Goal: Task Accomplishment & Management: Complete application form

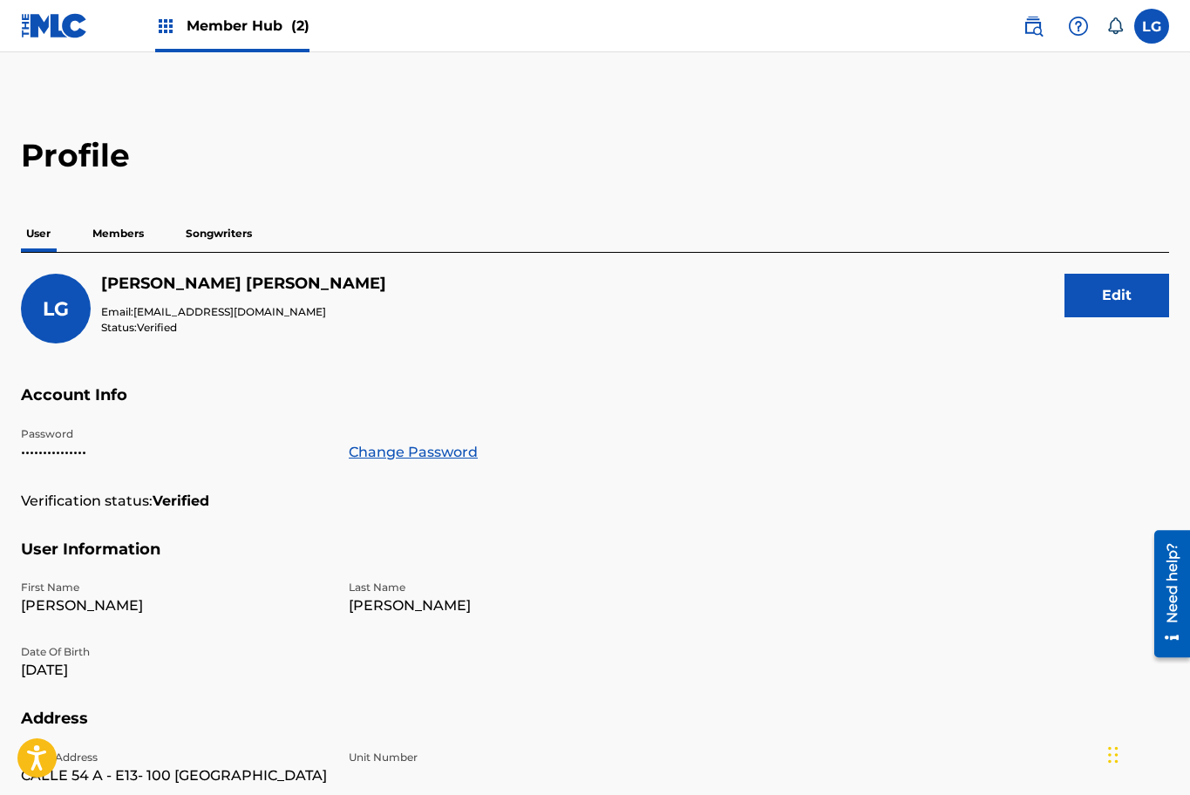
click at [214, 240] on p "Songwriters" at bounding box center [218, 233] width 77 height 37
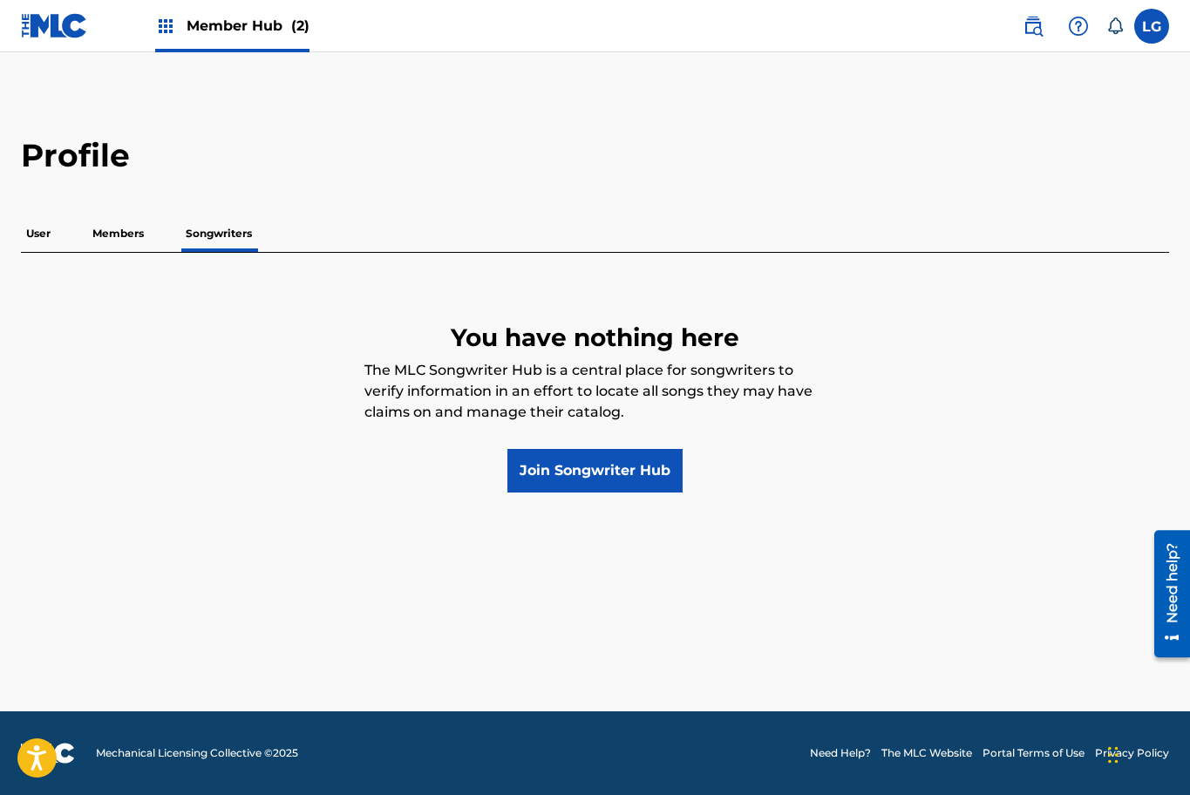
click at [142, 235] on p "Members" at bounding box center [118, 233] width 62 height 37
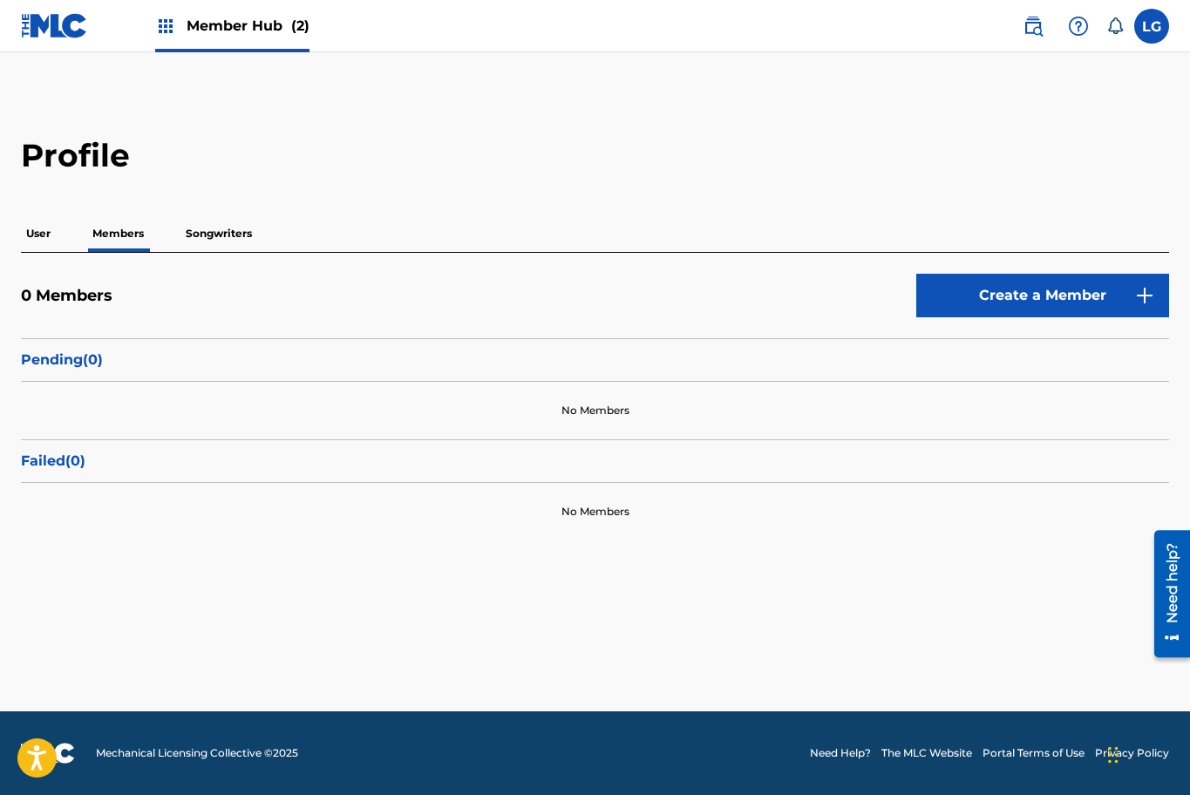
click at [47, 241] on p "User" at bounding box center [38, 233] width 35 height 37
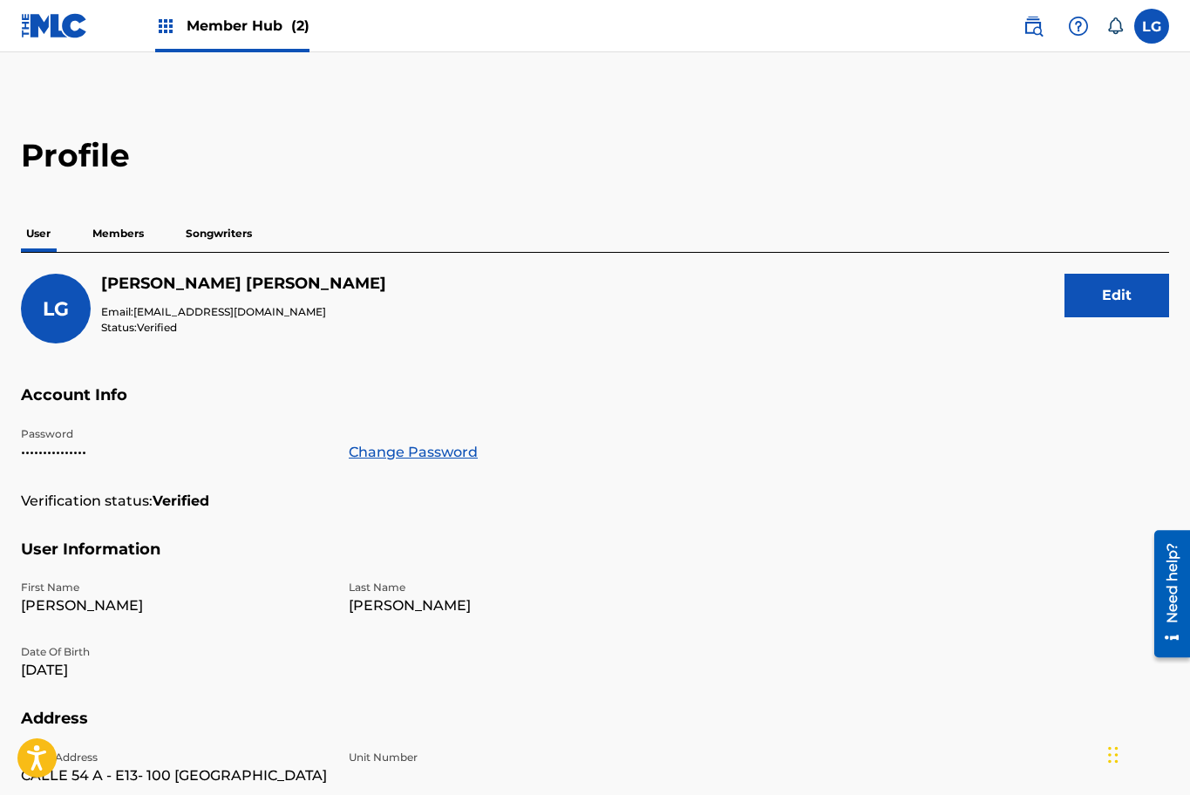
click at [212, 32] on span "Member Hub (2)" at bounding box center [247, 26] width 123 height 20
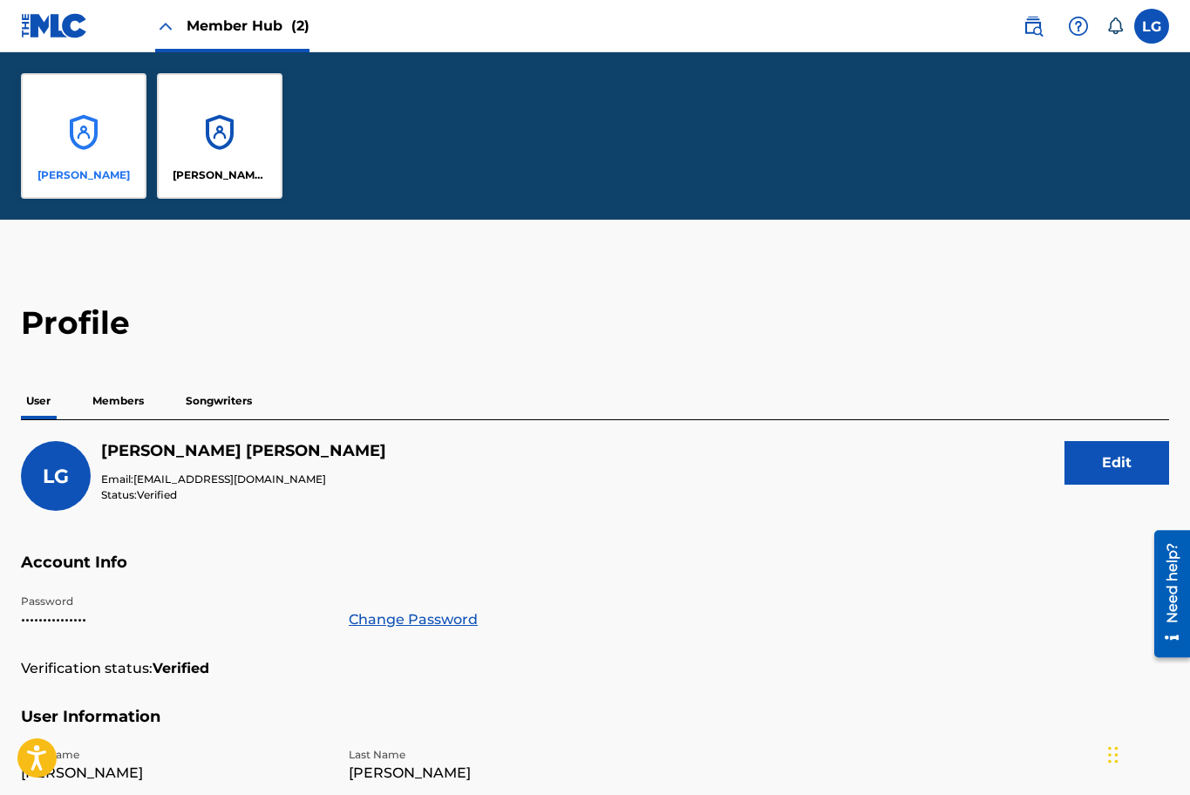
click at [93, 153] on div "[PERSON_NAME]" at bounding box center [83, 135] width 125 height 125
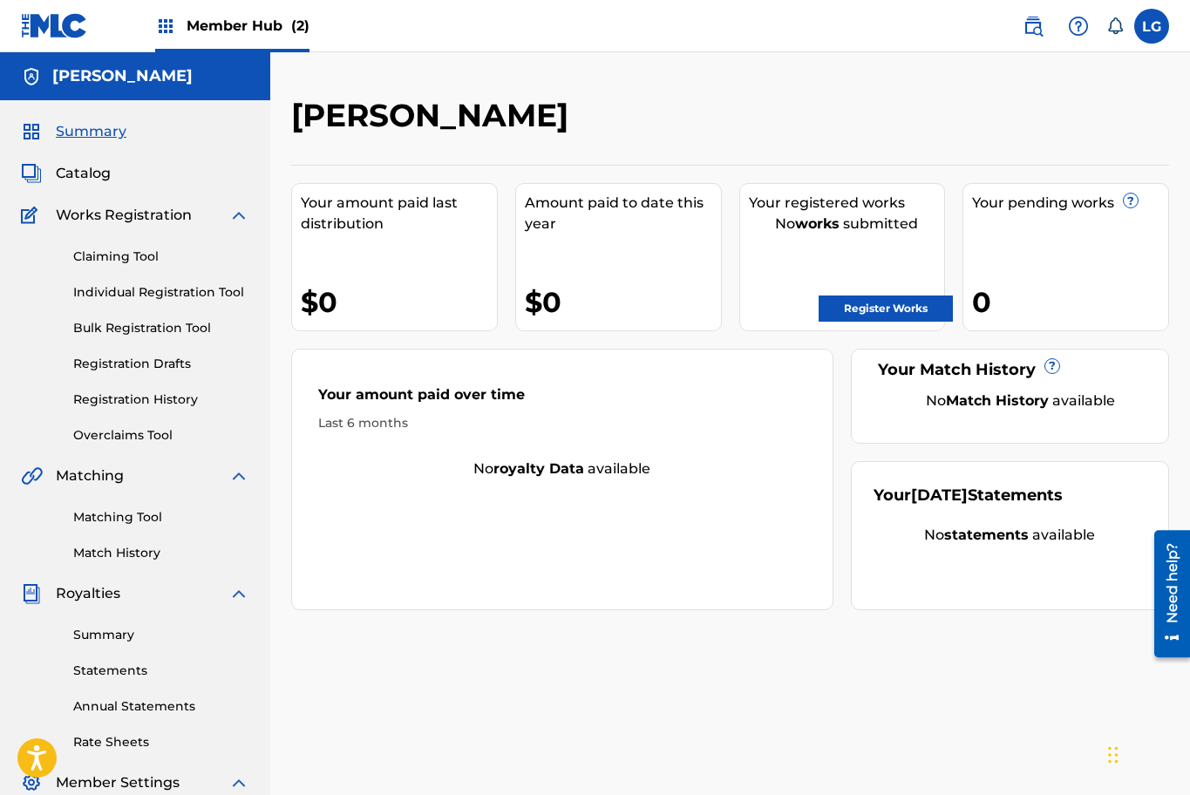
click at [92, 201] on div "Summary Catalog Works Registration Claiming Tool Individual Registration Tool B…" at bounding box center [135, 548] width 270 height 897
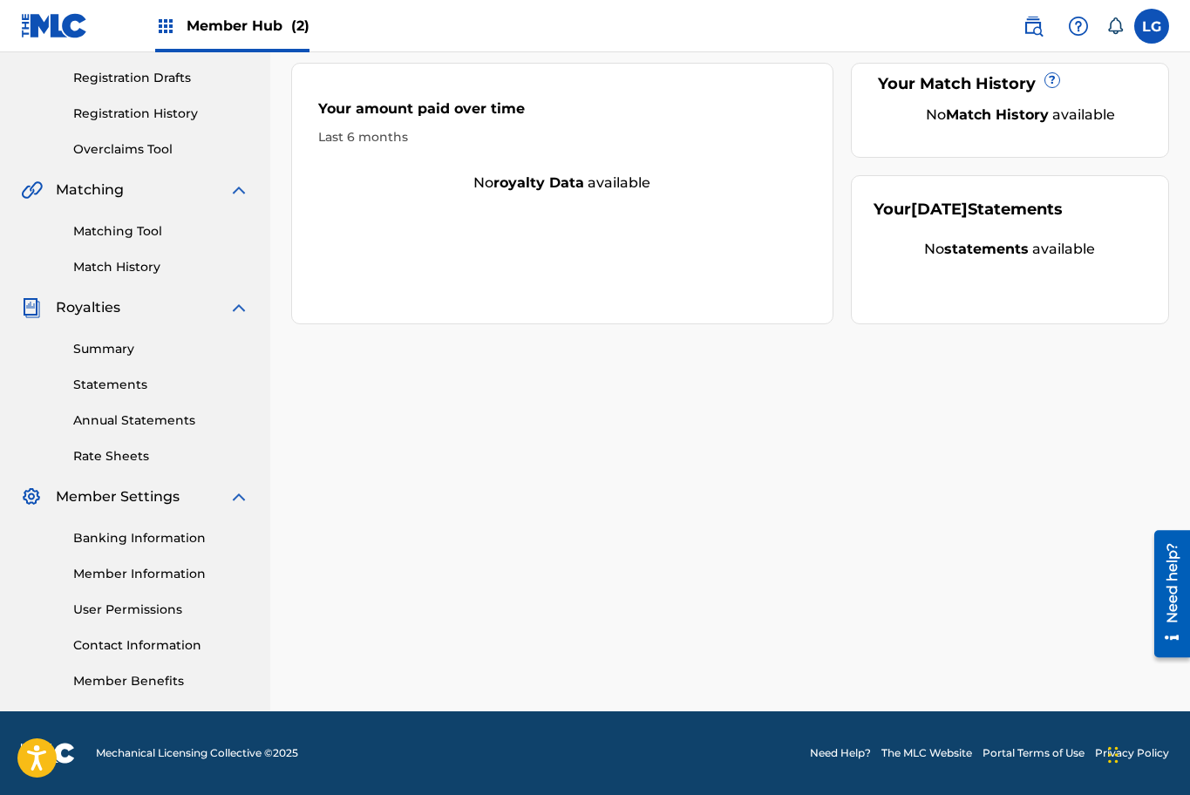
click at [132, 497] on span "Member Settings" at bounding box center [118, 496] width 124 height 21
click at [138, 641] on link "Contact Information" at bounding box center [161, 645] width 176 height 18
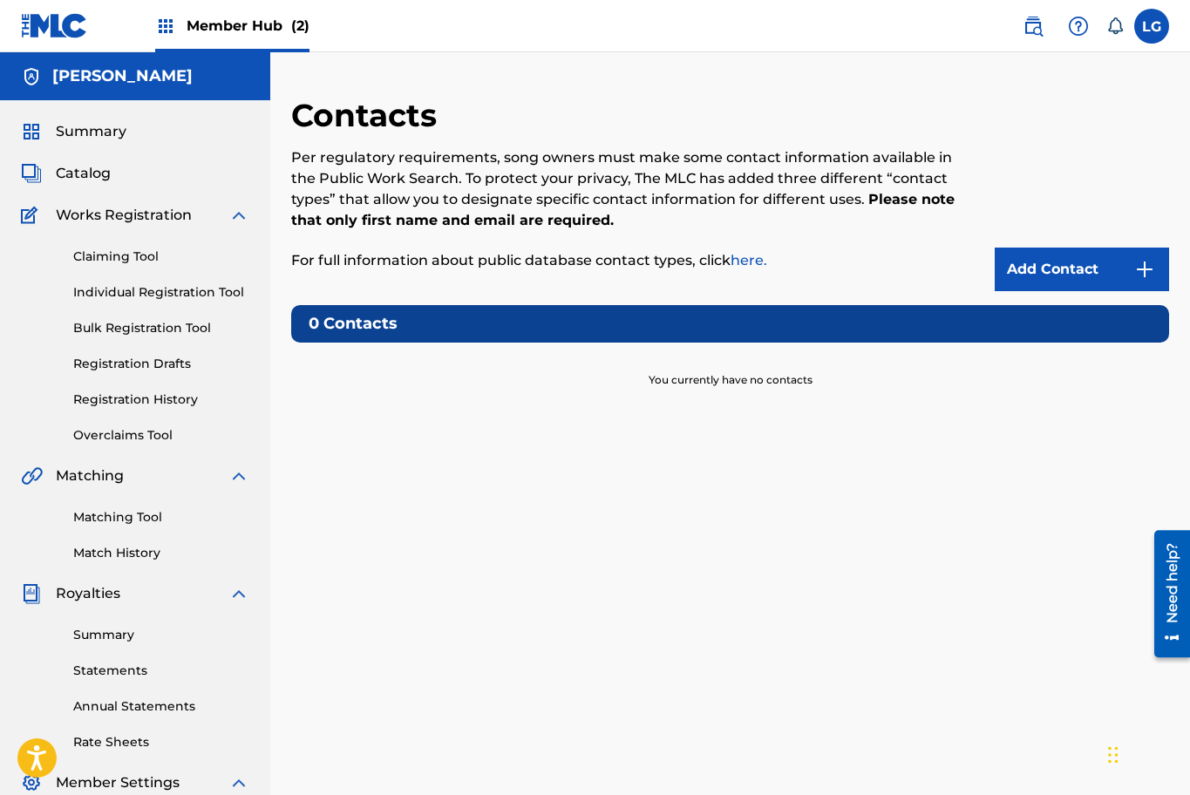
click at [101, 595] on span "Royalties" at bounding box center [88, 593] width 64 height 21
click at [78, 126] on span "Summary" at bounding box center [91, 131] width 71 height 21
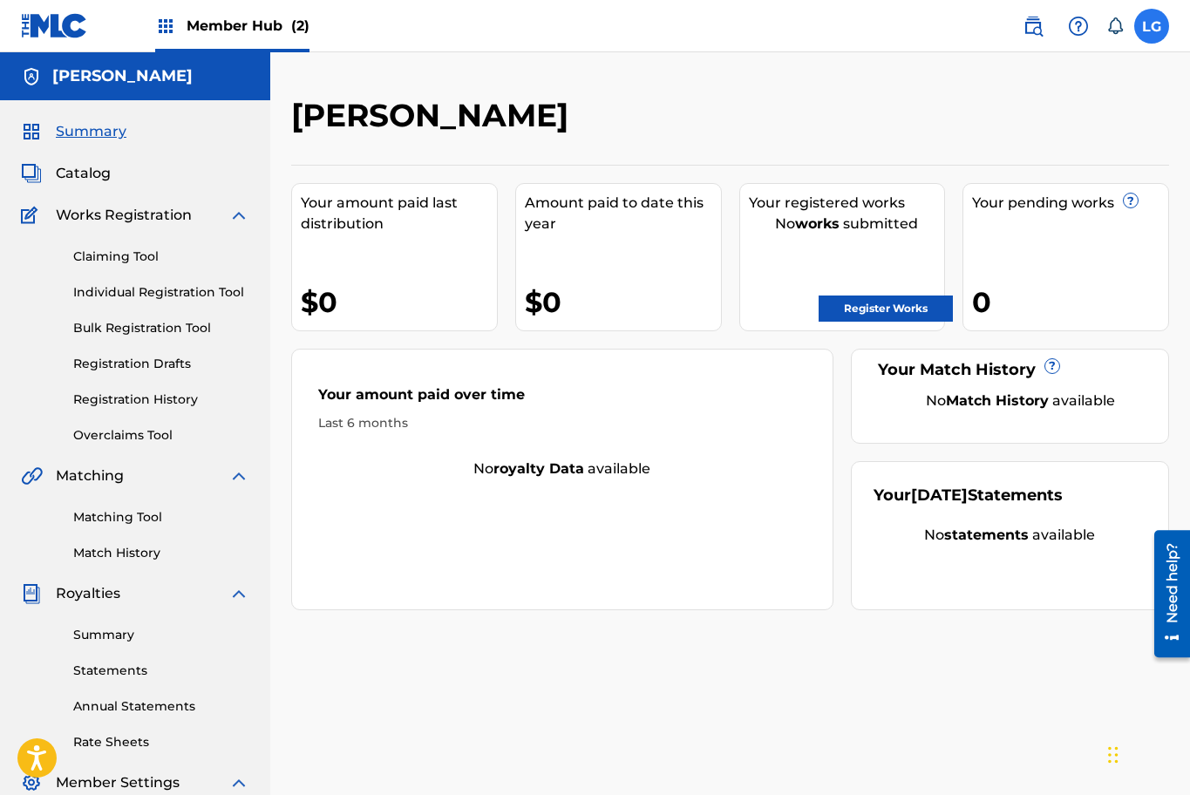
click at [1154, 20] on label at bounding box center [1151, 26] width 35 height 35
click at [1151, 26] on input "LG Luis Eduardo Gallego Mejia kzadoresbun@gmail.com Notification Preferences Pr…" at bounding box center [1151, 26] width 0 height 0
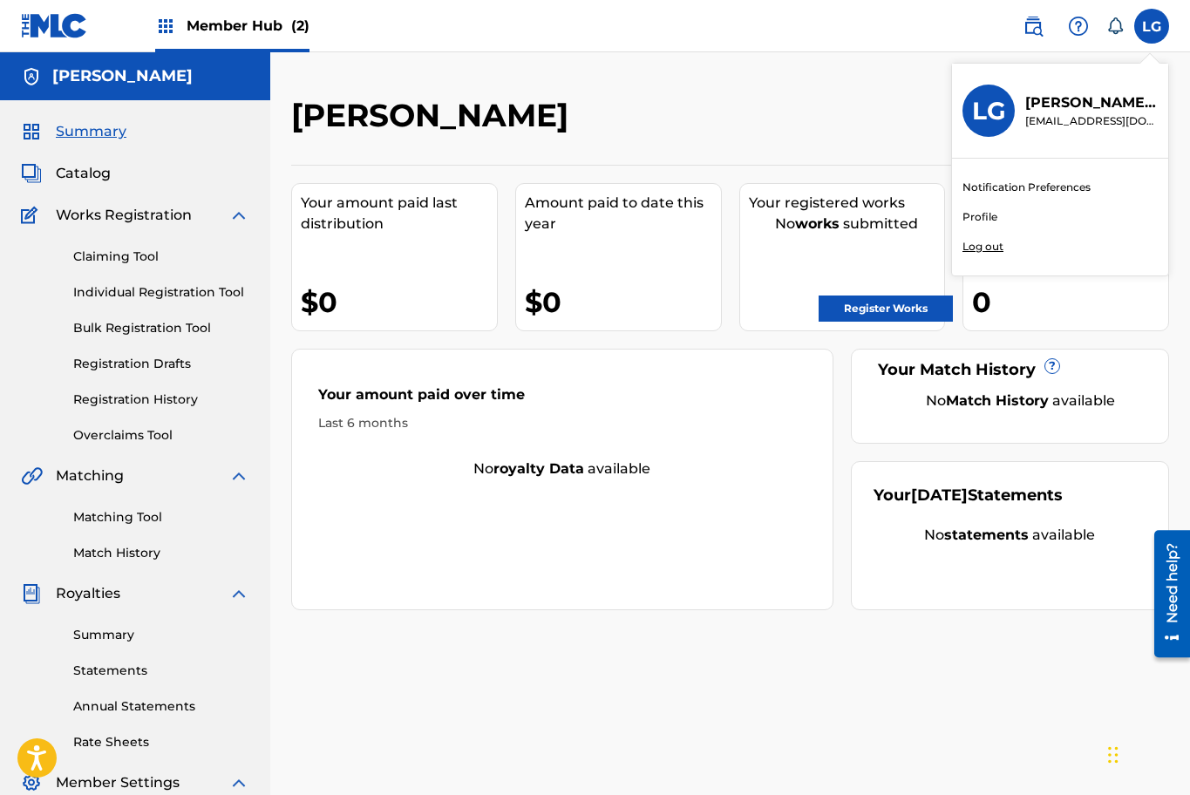
click at [1067, 119] on p "[EMAIL_ADDRESS][DOMAIN_NAME]" at bounding box center [1091, 121] width 132 height 16
click at [1151, 26] on input "LG Luis Eduardo Gallego Mejia kzadoresbun@gmail.com Notification Preferences Pr…" at bounding box center [1151, 26] width 0 height 0
click at [1000, 184] on link "Notification Preferences" at bounding box center [1026, 188] width 128 height 16
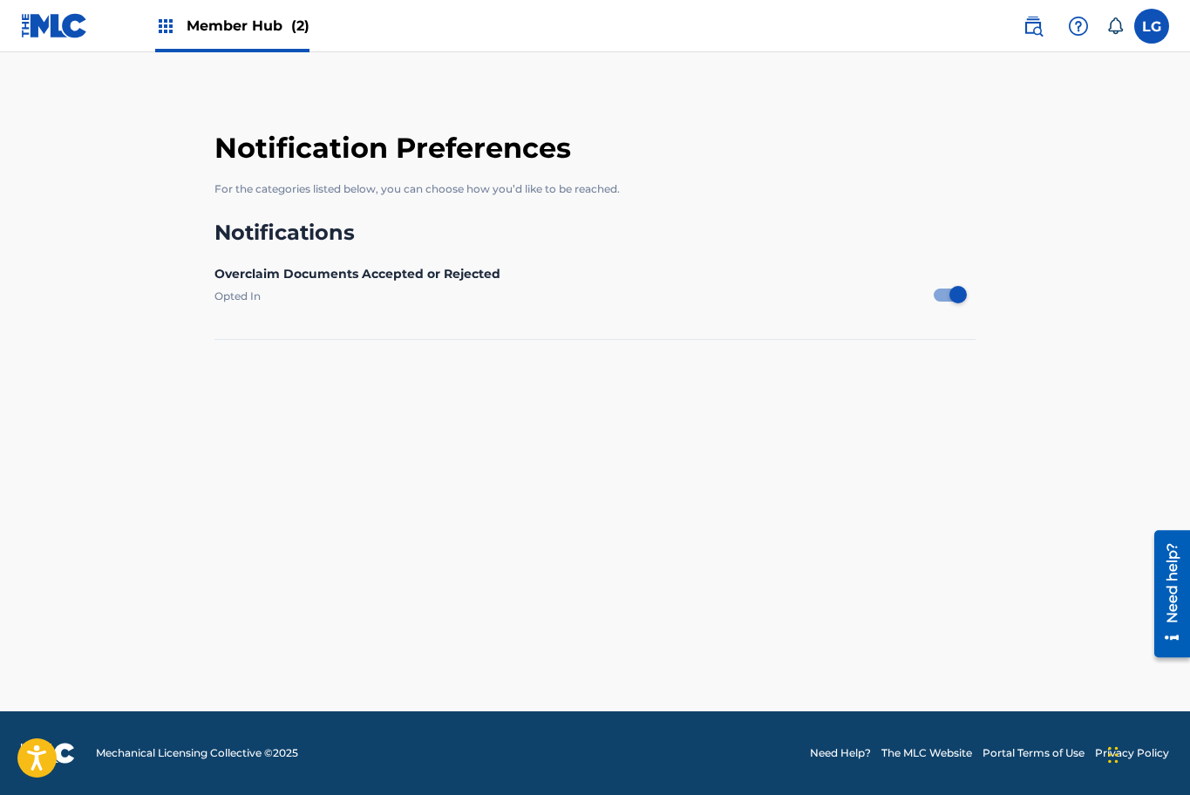
click at [34, 15] on img at bounding box center [54, 25] width 67 height 25
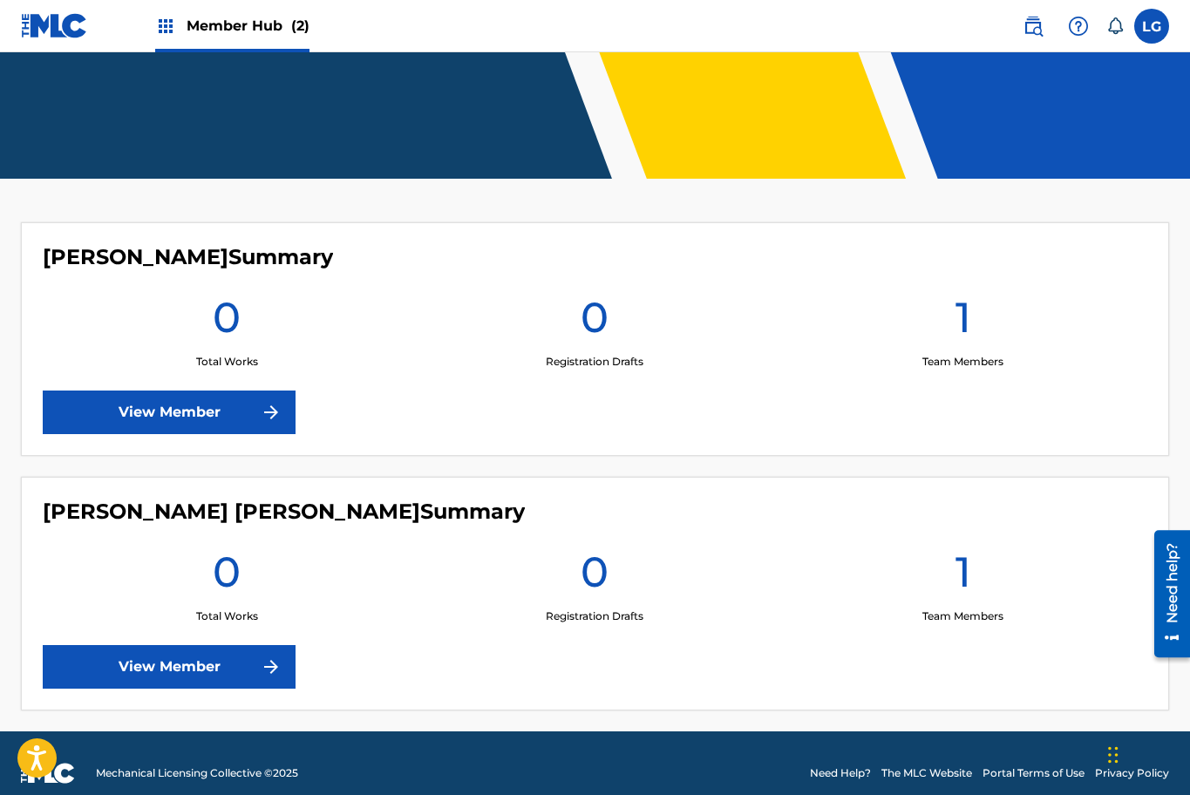
scroll to position [321, 0]
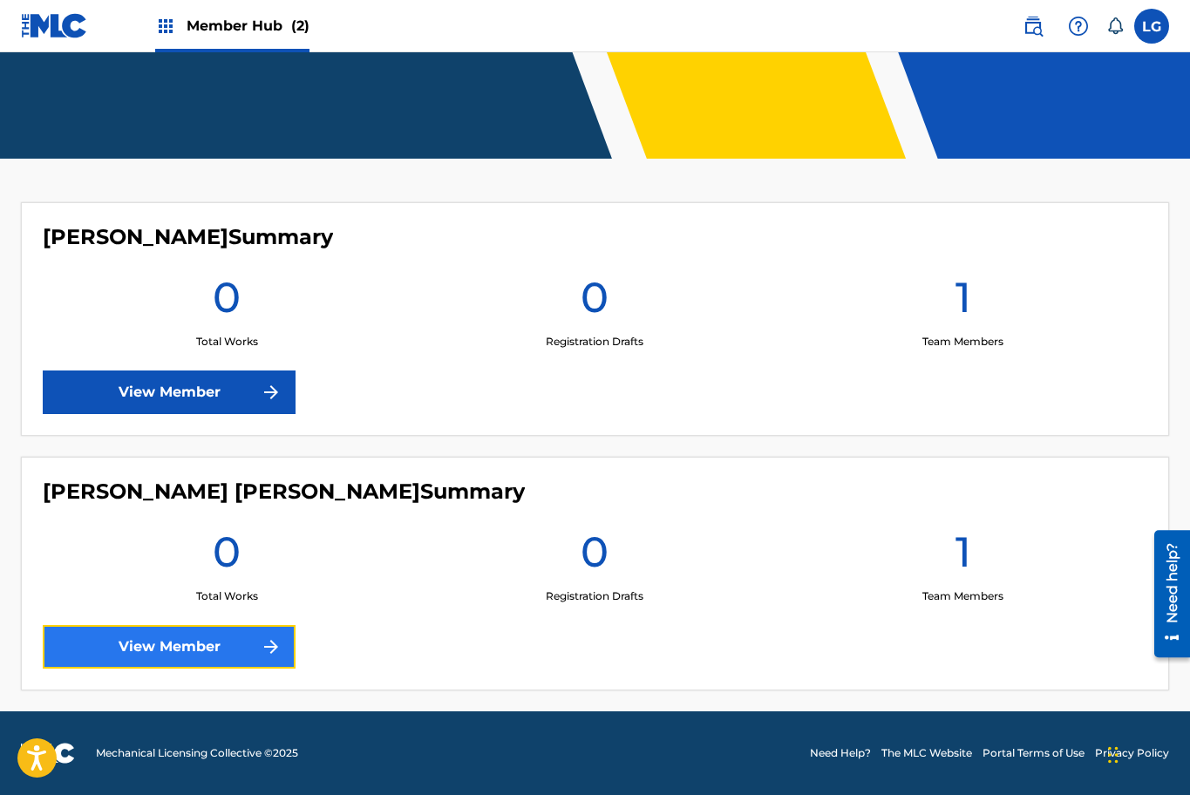
click at [186, 656] on link "View Member" at bounding box center [169, 647] width 253 height 44
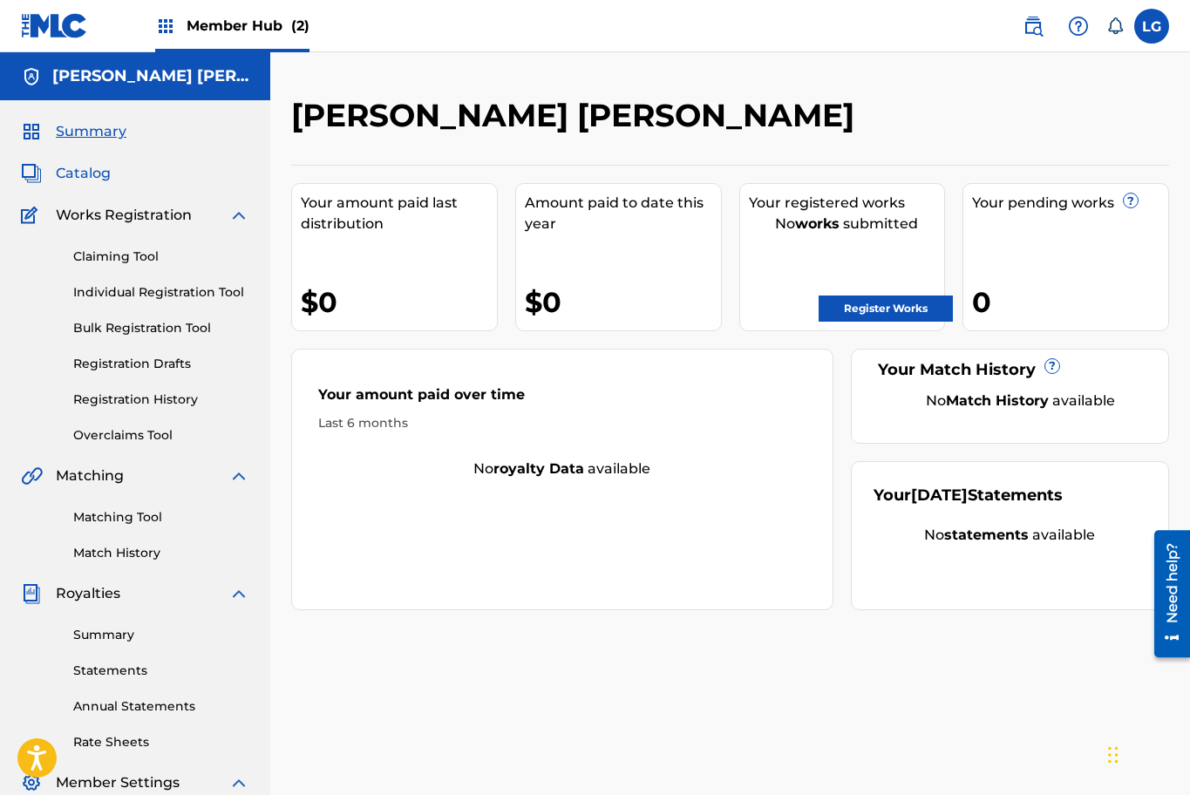
click at [70, 168] on span "Catalog" at bounding box center [83, 173] width 55 height 21
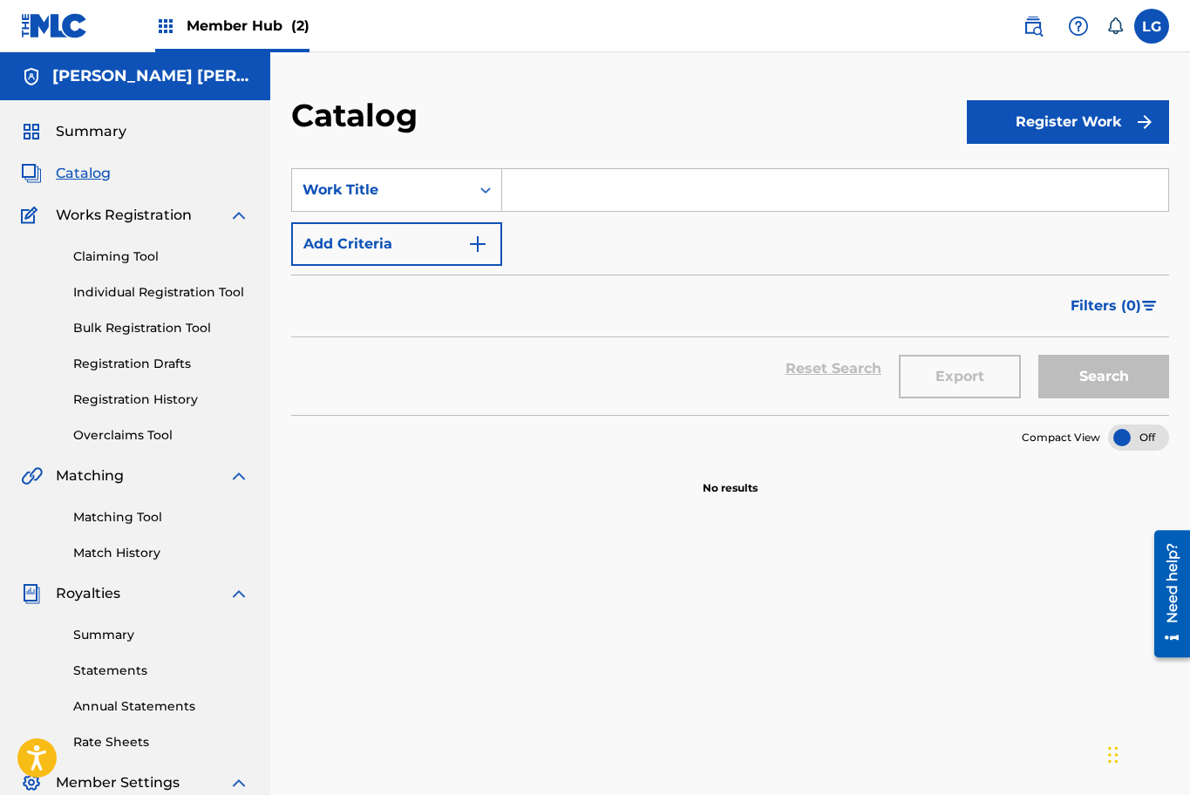
click at [66, 214] on span "Works Registration" at bounding box center [124, 215] width 136 height 21
click at [95, 246] on div "Claiming Tool Individual Registration Tool Bulk Registration Tool Registration …" at bounding box center [135, 335] width 228 height 219
click at [98, 252] on link "Claiming Tool" at bounding box center [161, 257] width 176 height 18
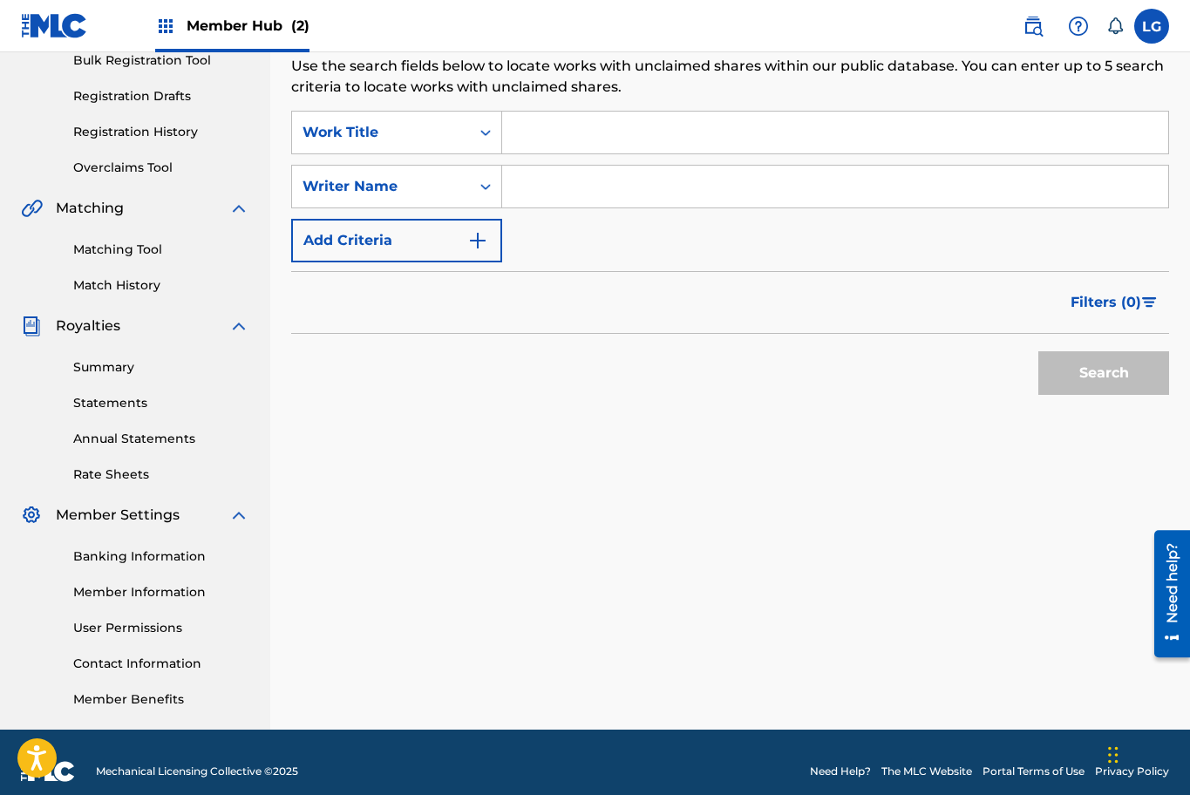
scroll to position [286, 0]
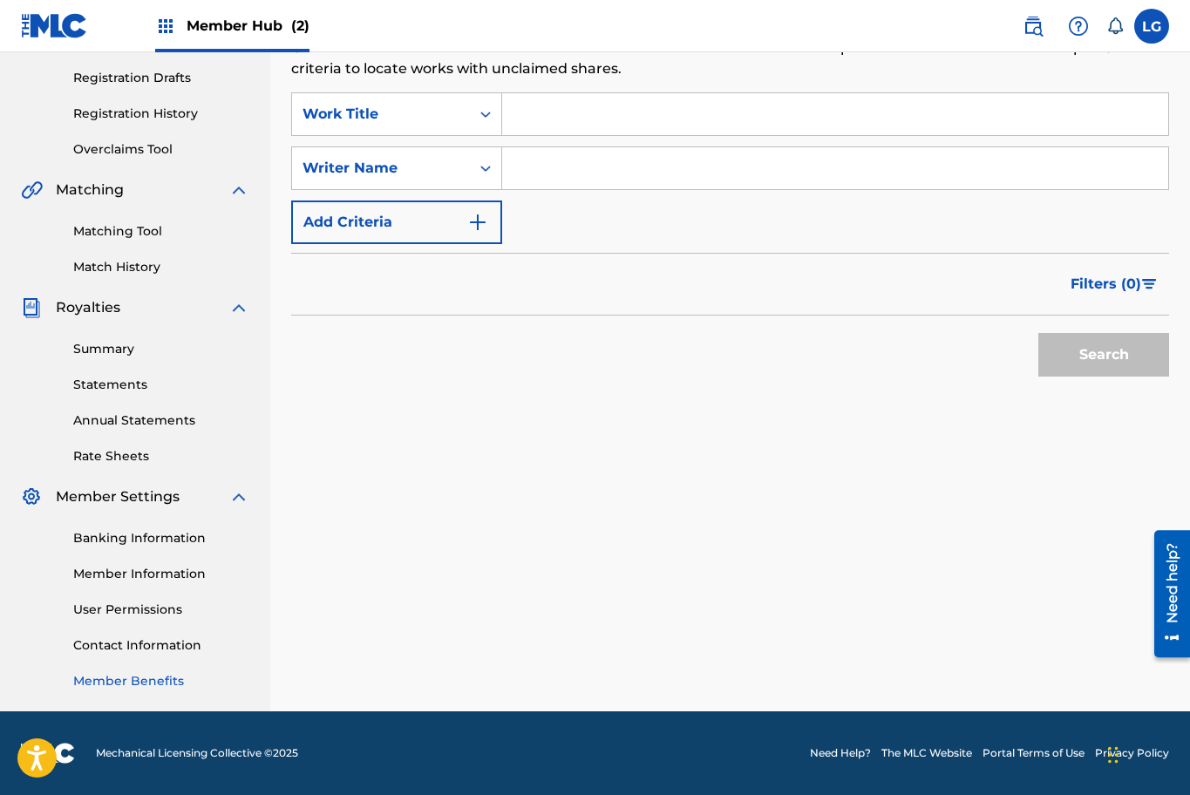
click at [125, 683] on link "Member Benefits" at bounding box center [161, 681] width 176 height 18
click at [1027, 20] on img at bounding box center [1032, 26] width 21 height 21
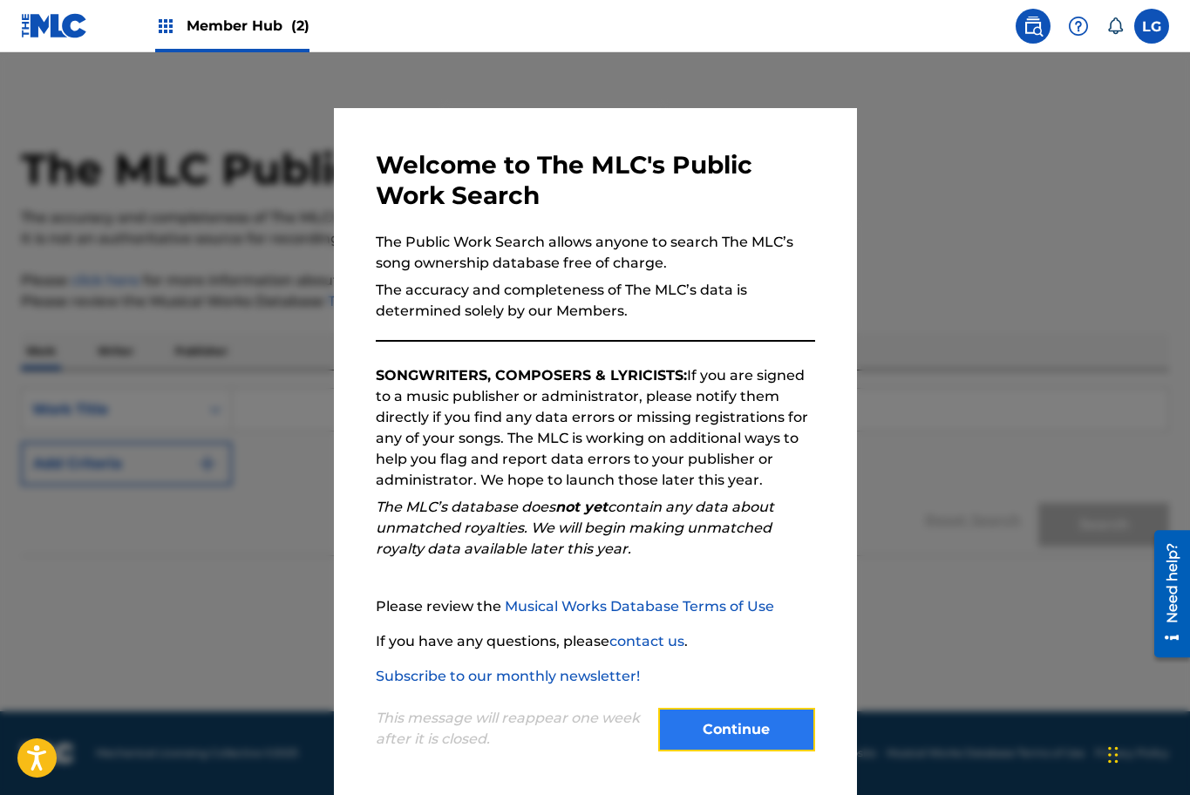
click at [686, 747] on button "Continue" at bounding box center [736, 730] width 157 height 44
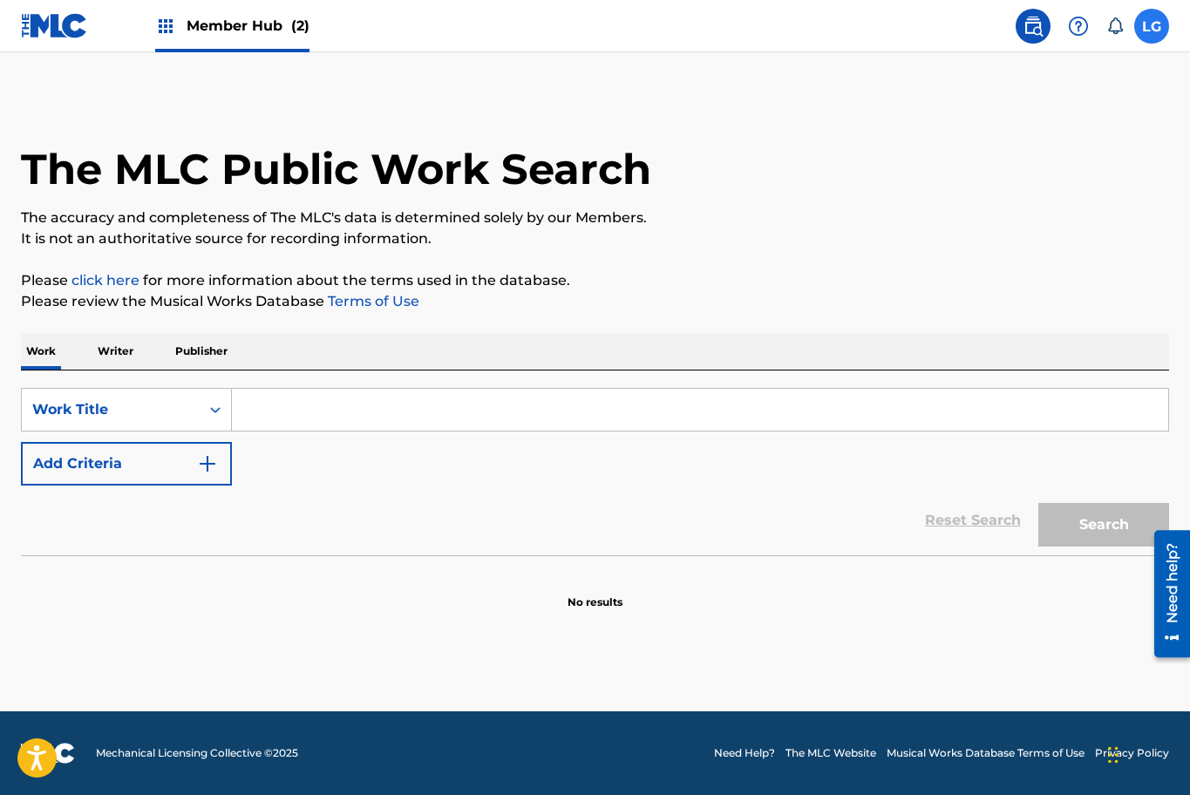
click at [1163, 17] on label at bounding box center [1151, 26] width 35 height 35
click at [1151, 26] on input "LG Luis Eduardo Gallego Mejia kzadoresbun@gmail.com Notification Preferences Pr…" at bounding box center [1151, 26] width 0 height 0
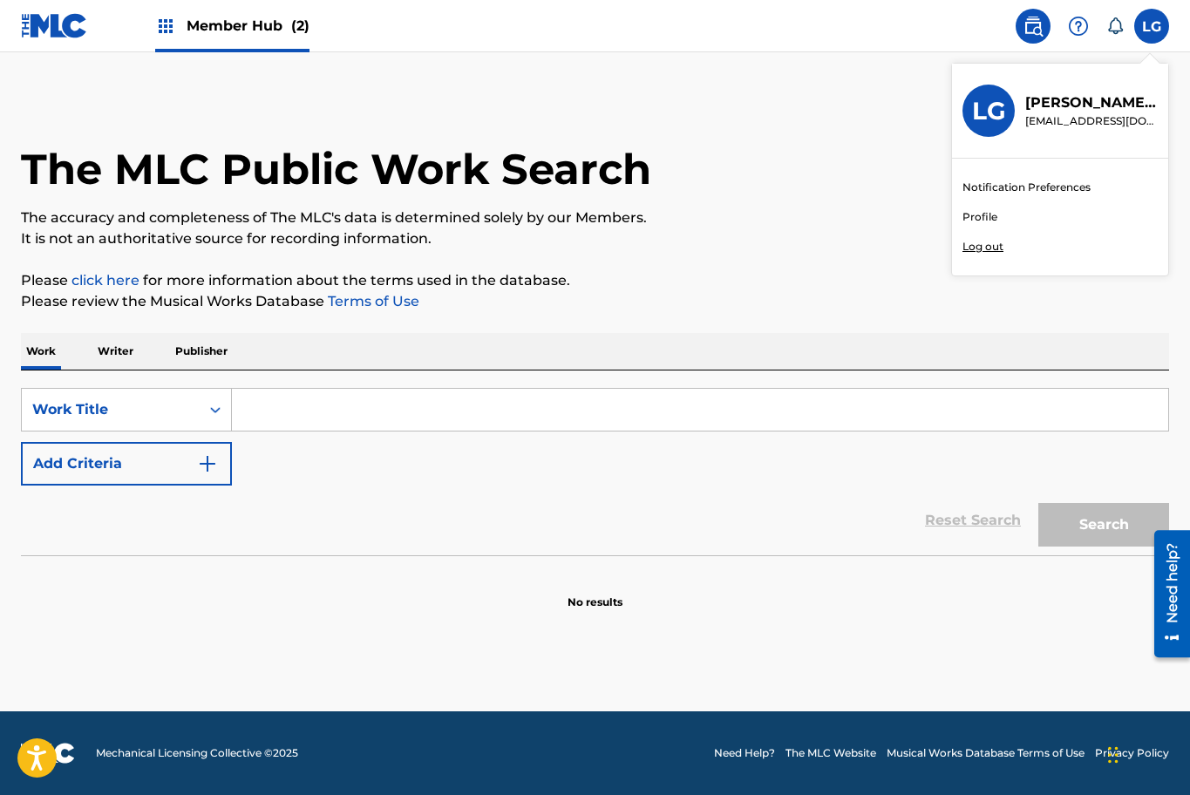
click at [991, 220] on link "Profile" at bounding box center [979, 217] width 35 height 16
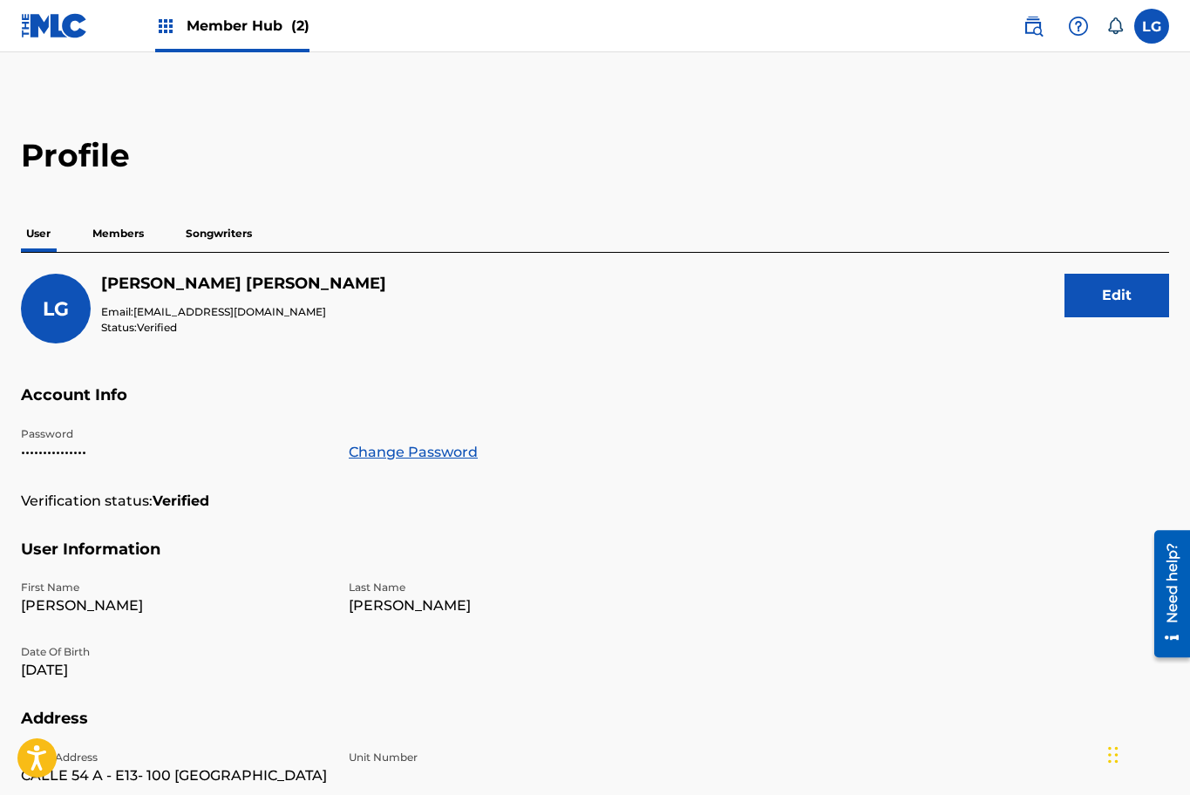
click at [149, 238] on div "User Members Songwriters" at bounding box center [595, 233] width 1148 height 37
click at [121, 238] on p "Members" at bounding box center [118, 233] width 62 height 37
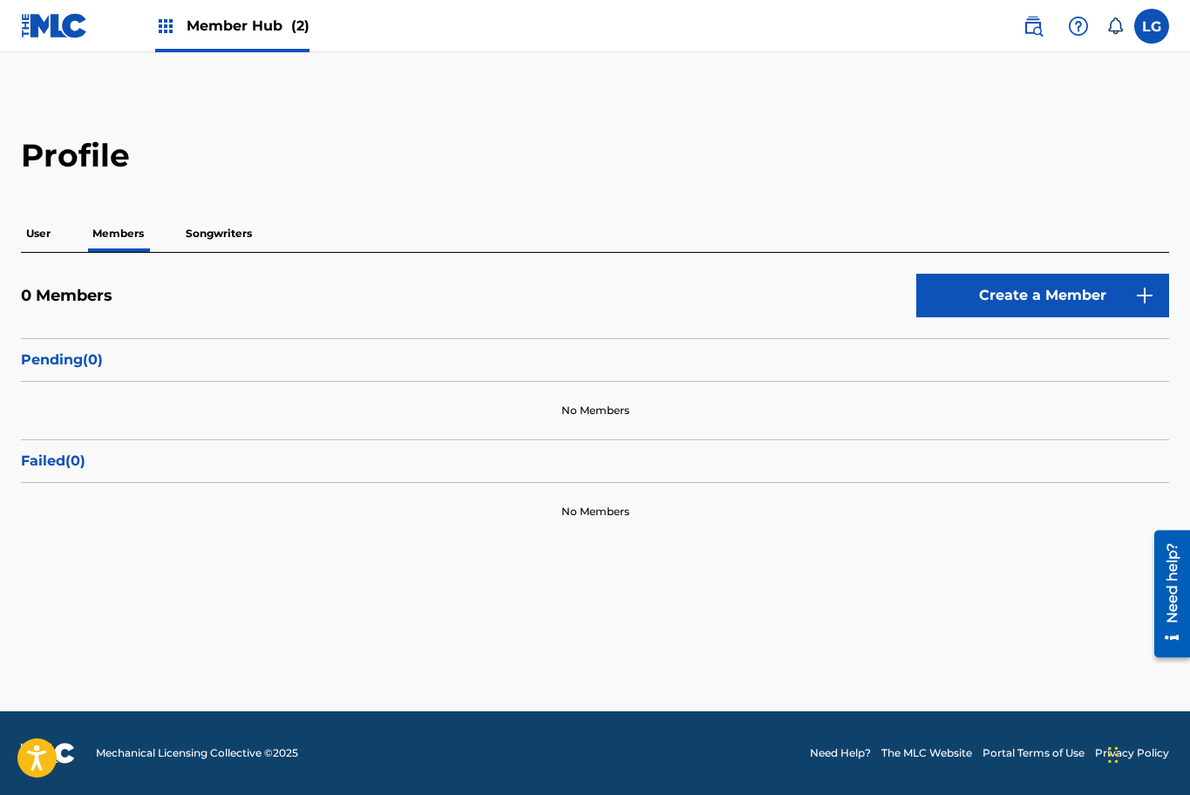
click at [220, 234] on p "Songwriters" at bounding box center [218, 233] width 77 height 37
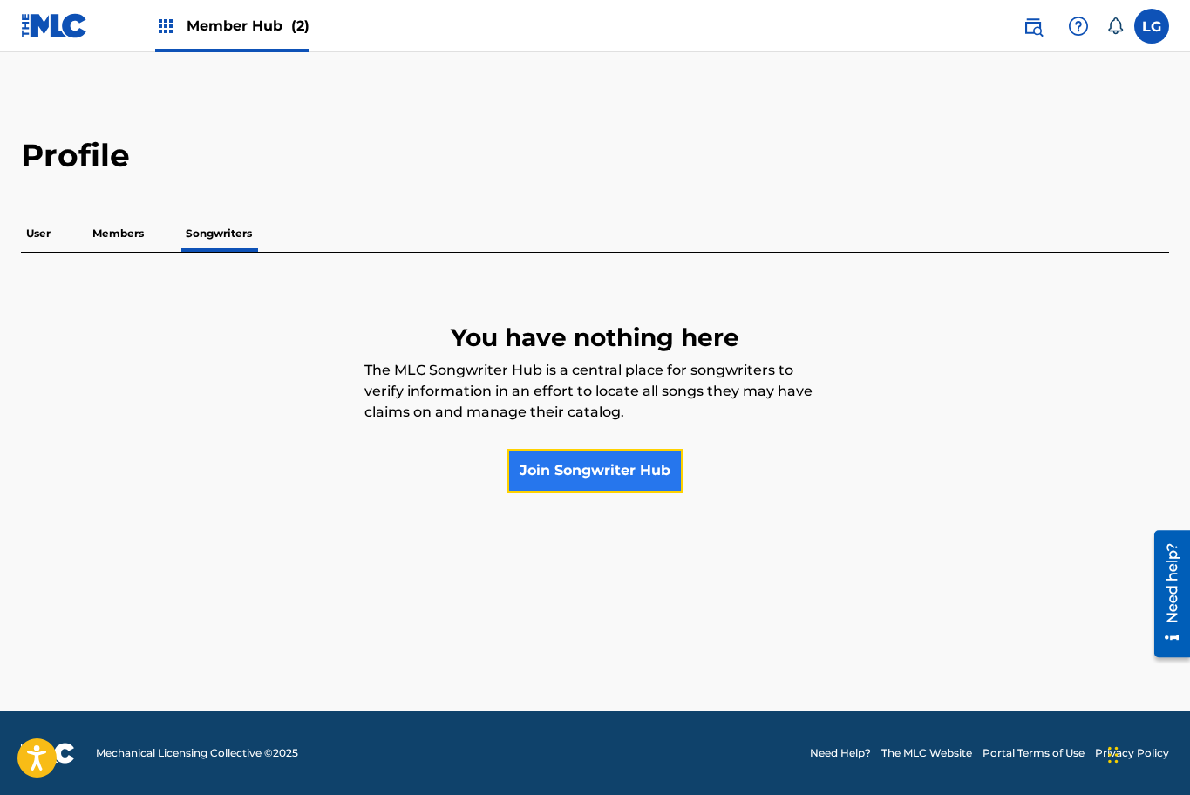
click at [582, 481] on link "Join Songwriter Hub" at bounding box center [594, 471] width 175 height 44
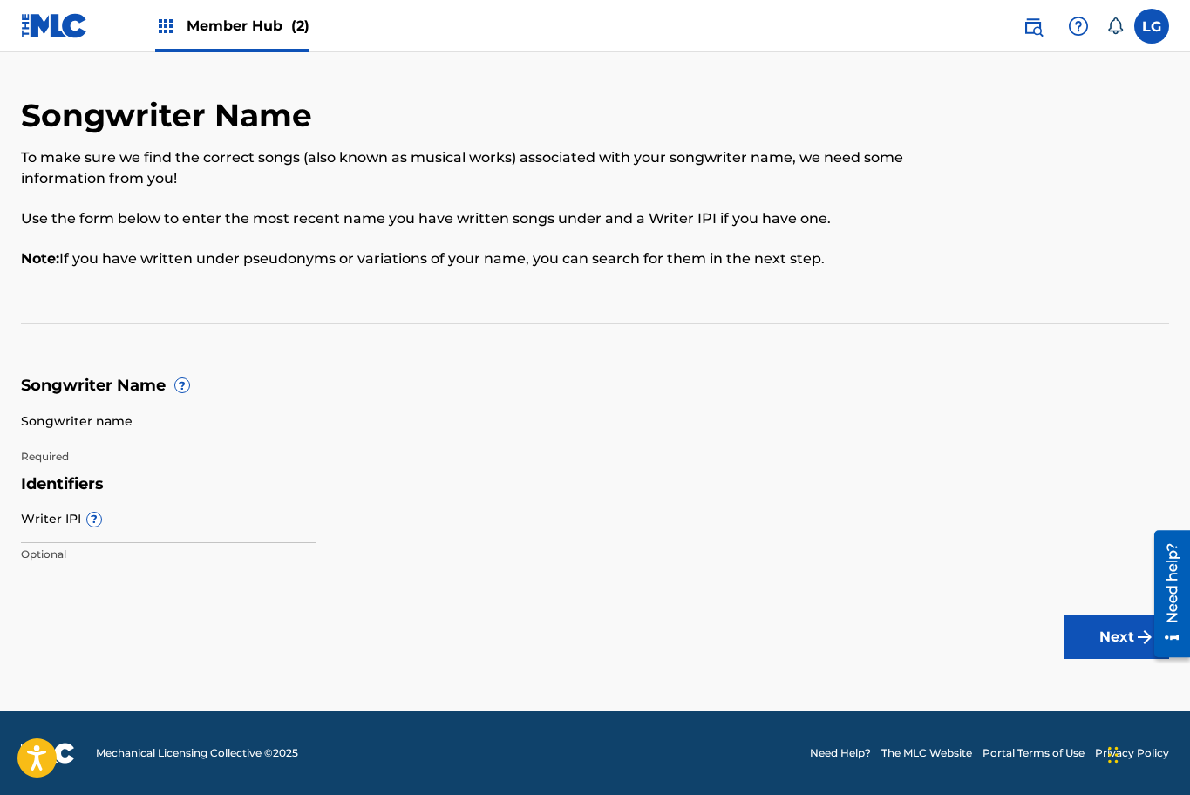
click at [197, 431] on input "Songwriter name" at bounding box center [168, 421] width 295 height 50
click at [312, 383] on h5 "Songwriter Name ?" at bounding box center [595, 386] width 1148 height 20
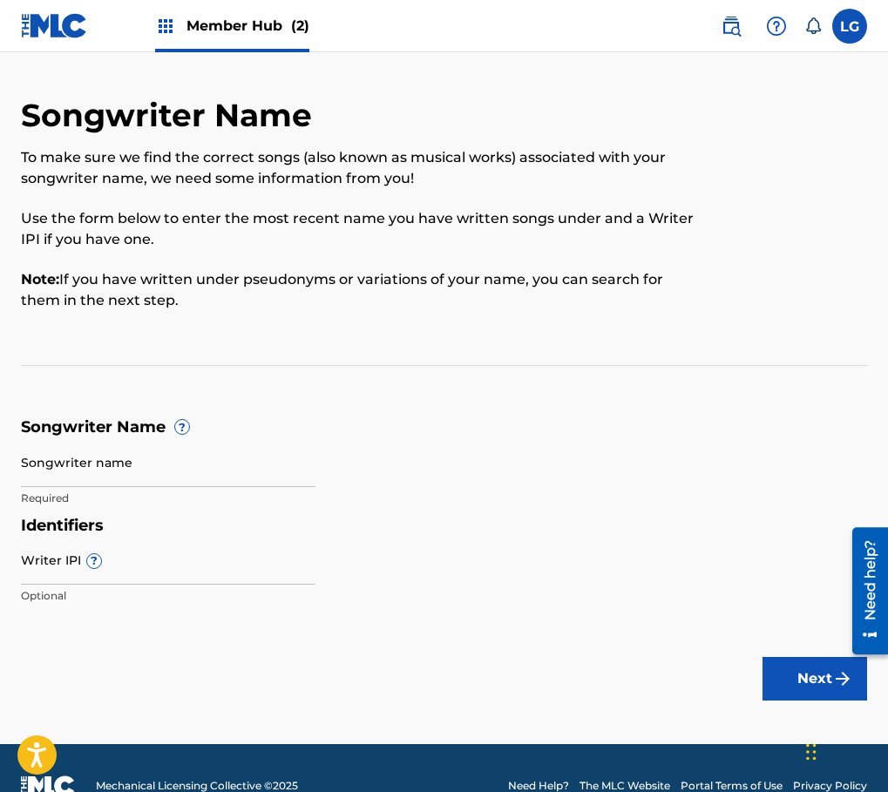
click at [369, 348] on div "Songwriter Name To make sure we find the correct songs (also known as musical w…" at bounding box center [444, 231] width 846 height 270
click at [234, 356] on div "Songwriter Name To make sure we find the correct songs (also known as musical w…" at bounding box center [444, 231] width 846 height 270
click at [137, 470] on input "Songwriter name" at bounding box center [168, 462] width 295 height 50
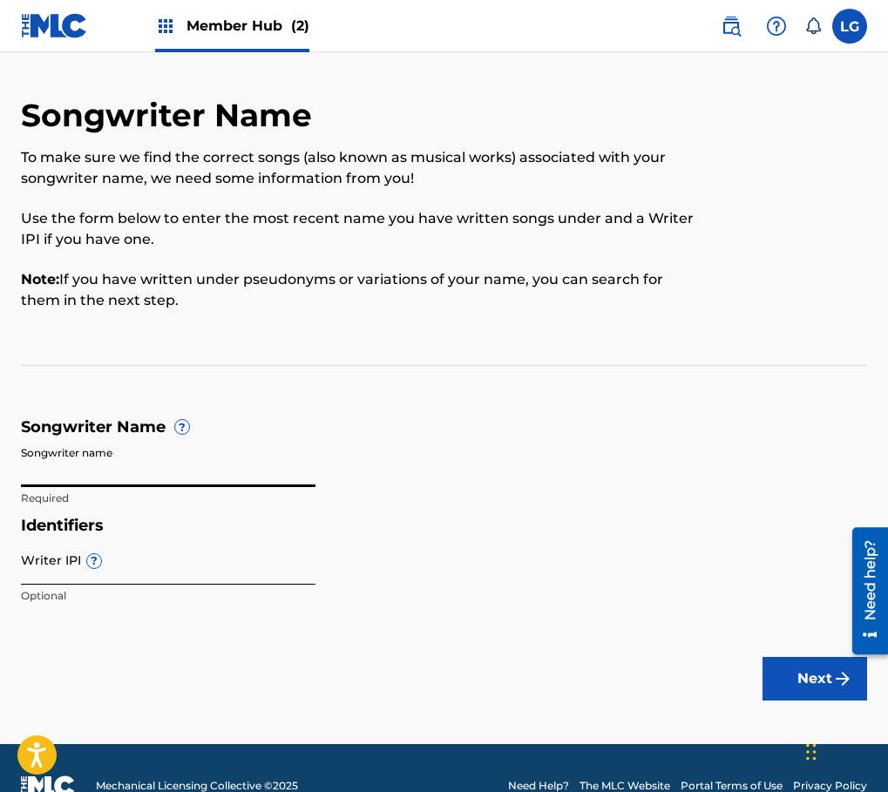
click at [73, 583] on input "Writer IPI ?" at bounding box center [168, 560] width 295 height 50
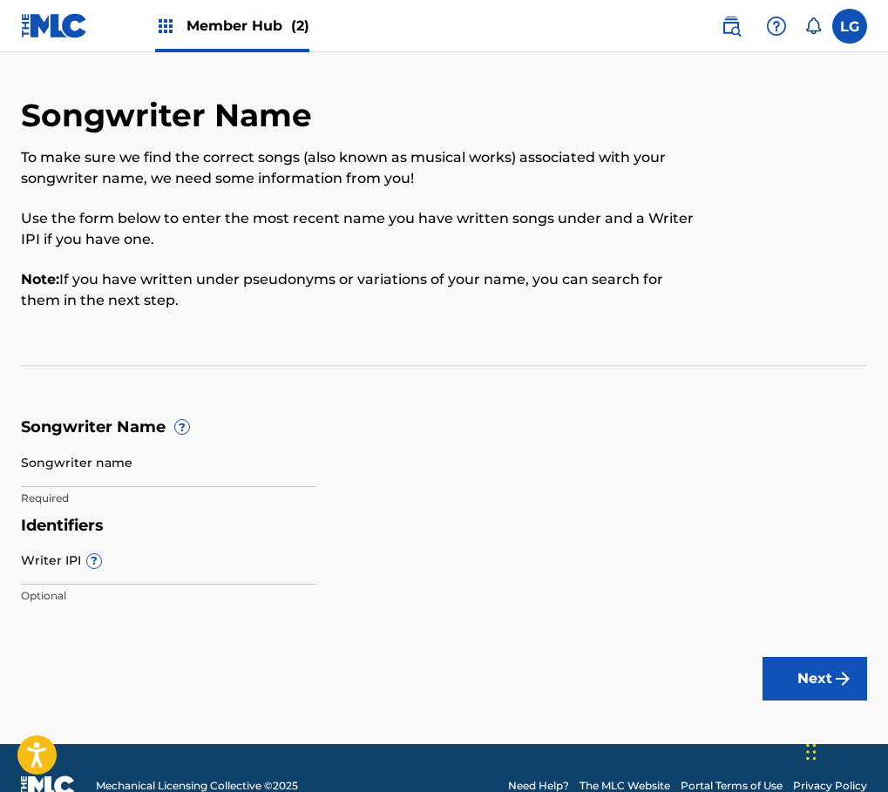
click at [198, 29] on span "Member Hub (2)" at bounding box center [247, 26] width 123 height 20
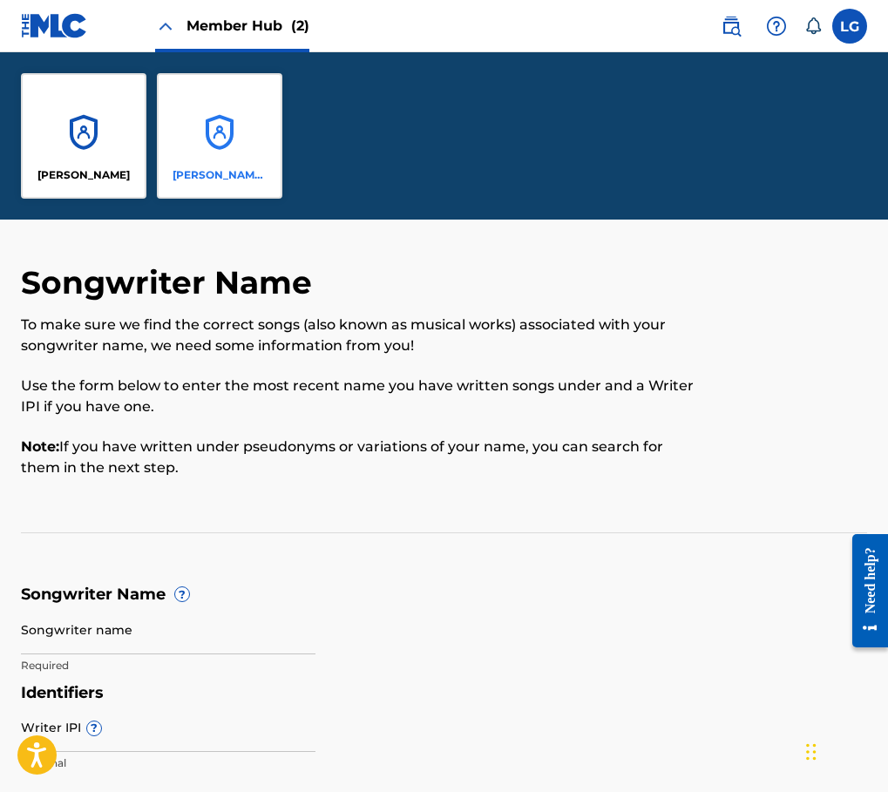
click at [200, 142] on div "[PERSON_NAME] [PERSON_NAME]" at bounding box center [219, 135] width 125 height 125
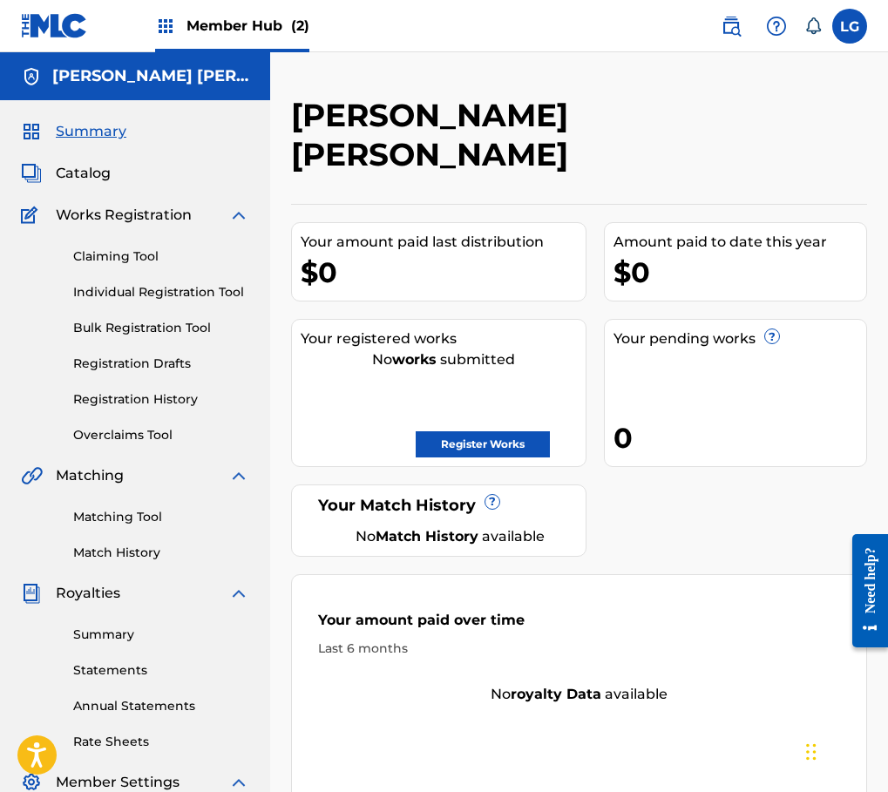
click at [133, 85] on h5 "[PERSON_NAME] [PERSON_NAME]" at bounding box center [150, 76] width 197 height 20
click at [245, 78] on h5 "[PERSON_NAME] [PERSON_NAME]" at bounding box center [150, 76] width 197 height 20
click at [238, 78] on h5 "[PERSON_NAME] [PERSON_NAME]" at bounding box center [150, 76] width 197 height 20
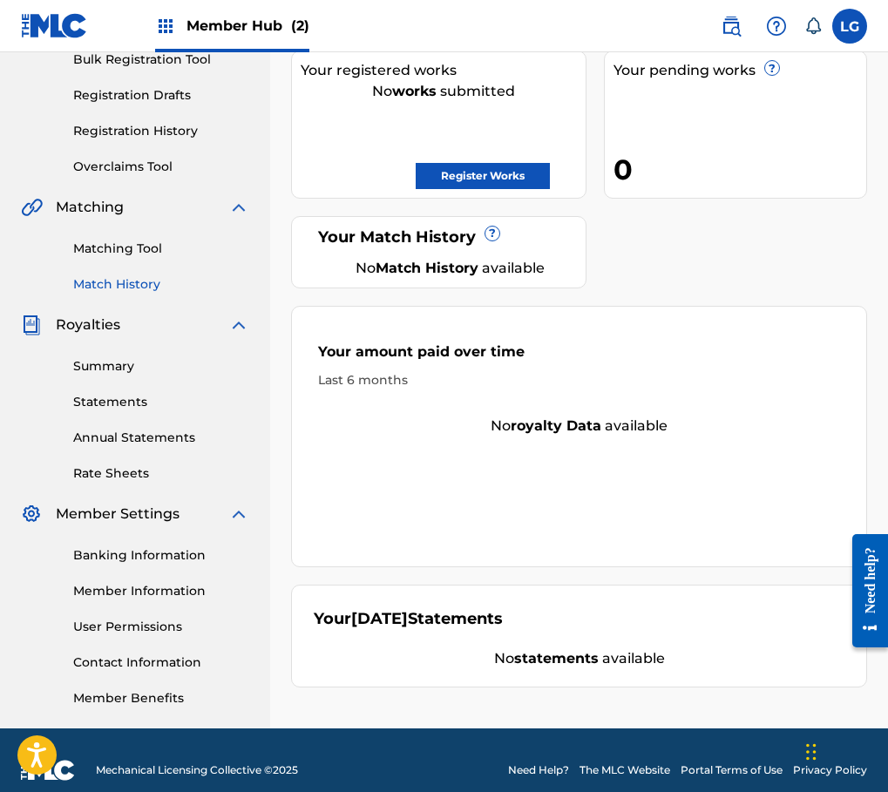
scroll to position [288, 0]
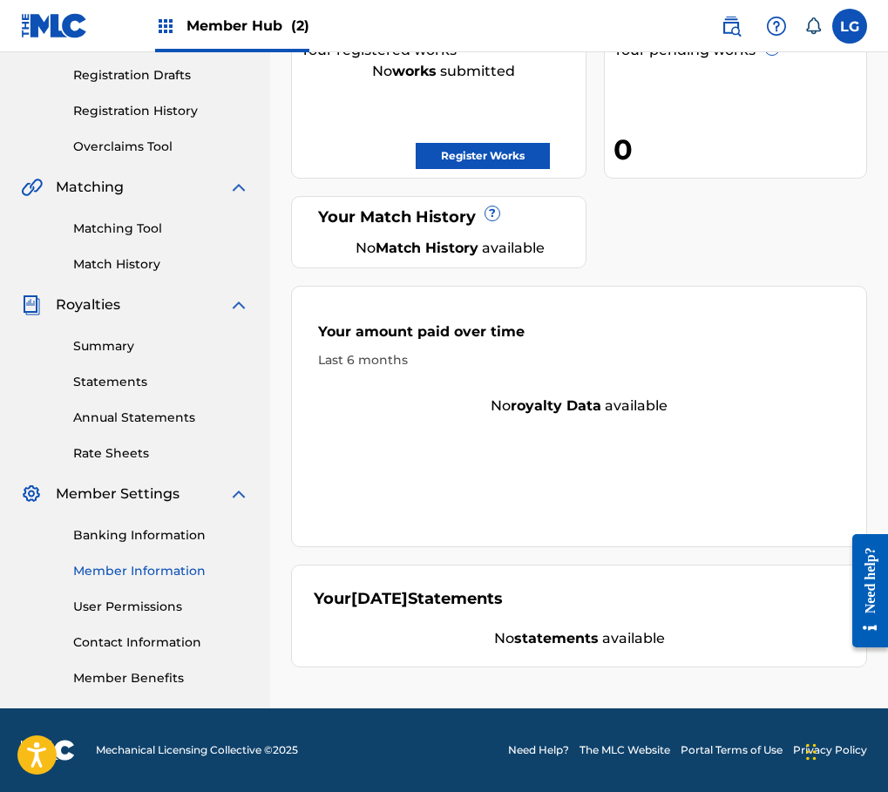
click at [165, 569] on link "Member Information" at bounding box center [161, 571] width 176 height 18
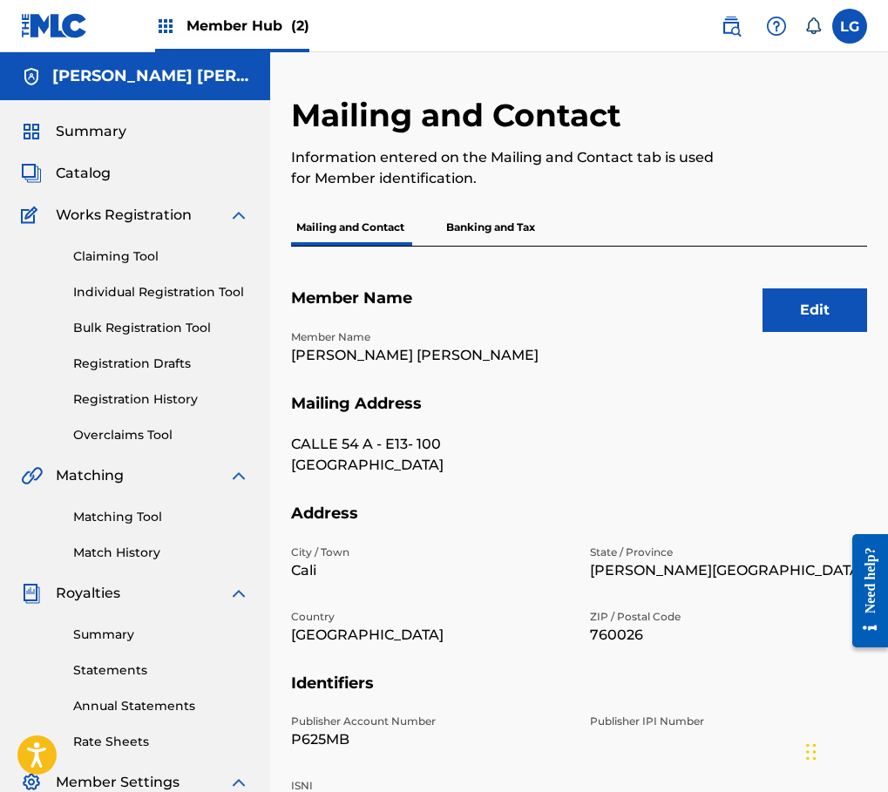
click at [190, 27] on span "Member Hub (2)" at bounding box center [247, 26] width 123 height 20
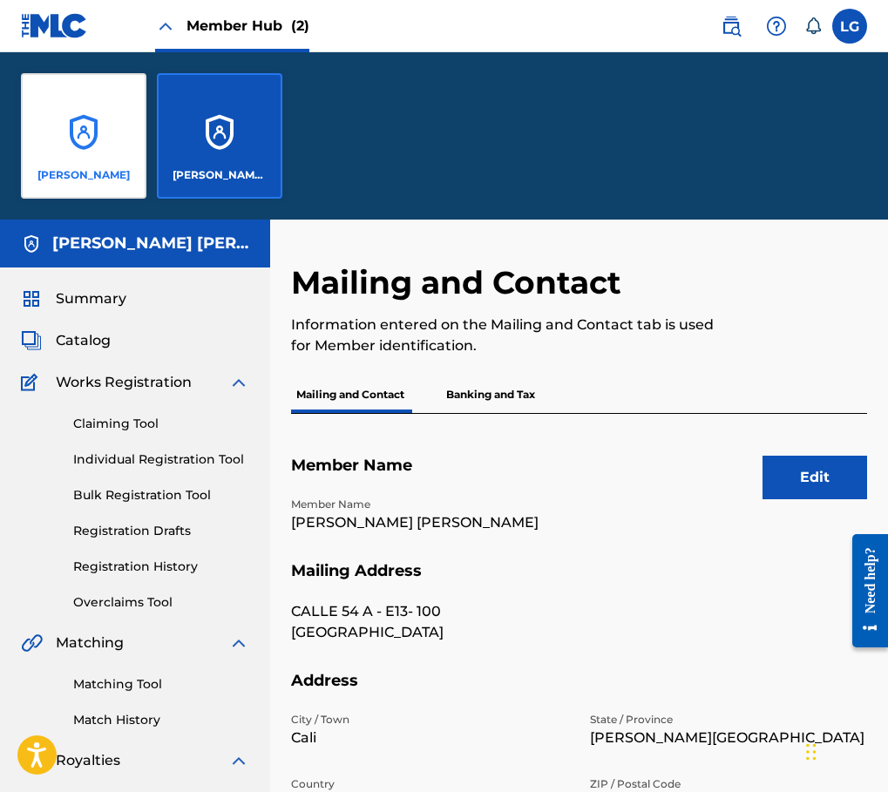
click at [91, 148] on div "[PERSON_NAME]" at bounding box center [83, 135] width 125 height 125
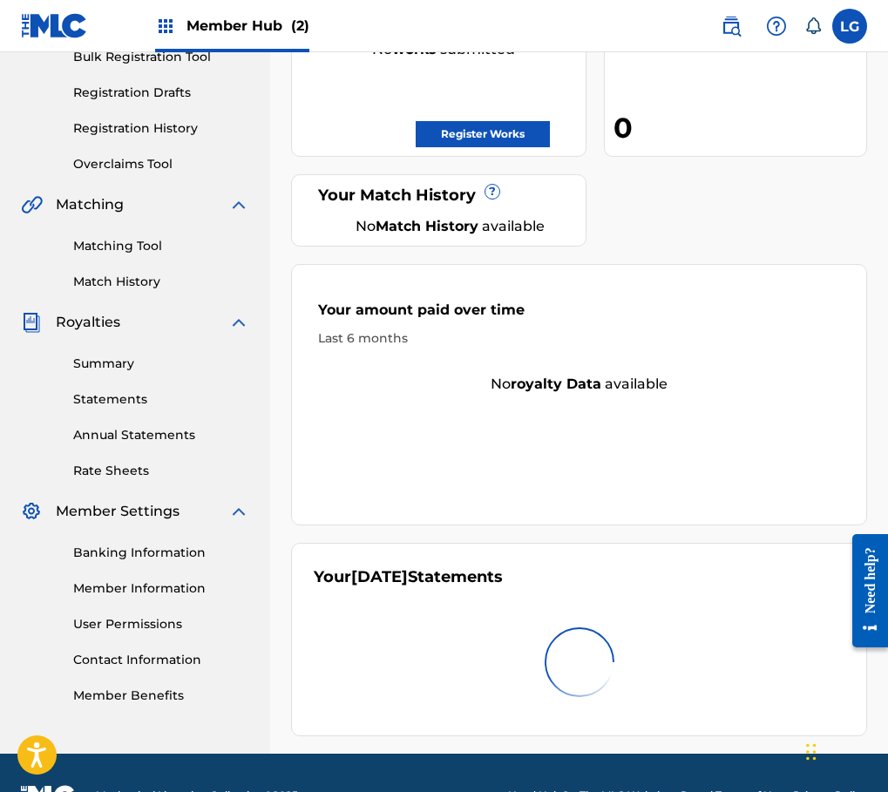
scroll to position [288, 0]
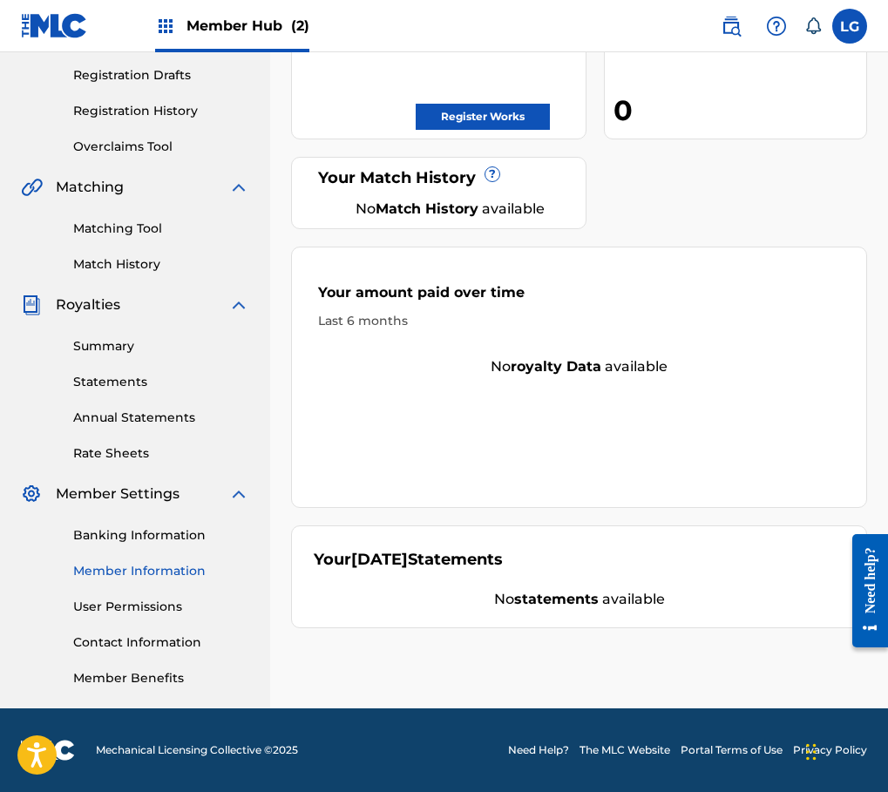
click at [148, 578] on link "Member Information" at bounding box center [161, 571] width 176 height 18
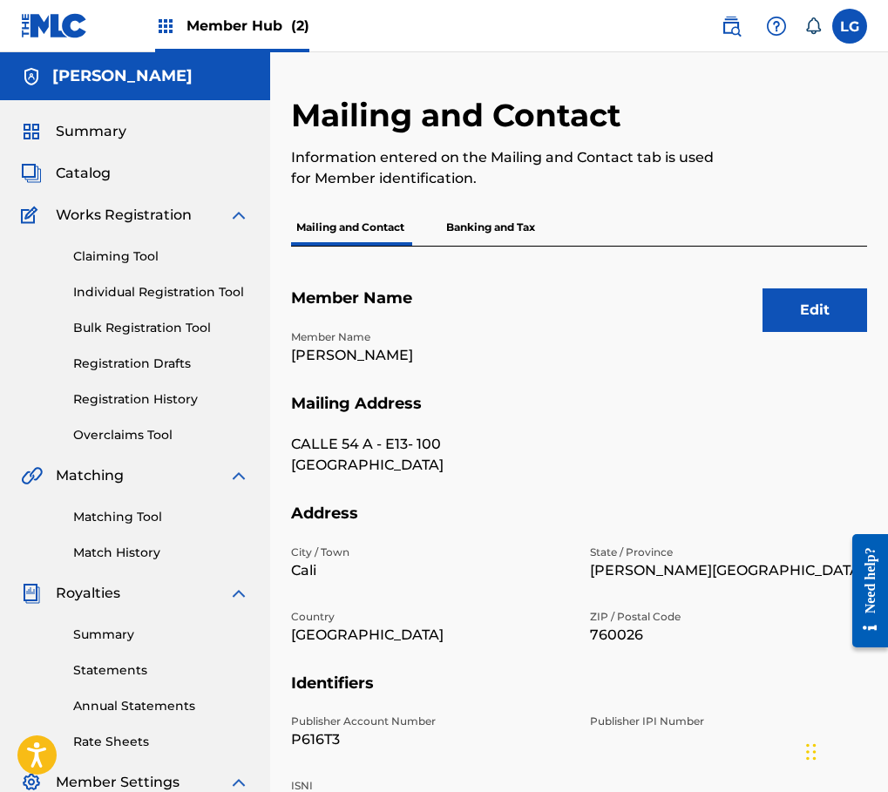
click at [477, 234] on p "Banking and Tax" at bounding box center [490, 227] width 99 height 37
